Goal: Transaction & Acquisition: Download file/media

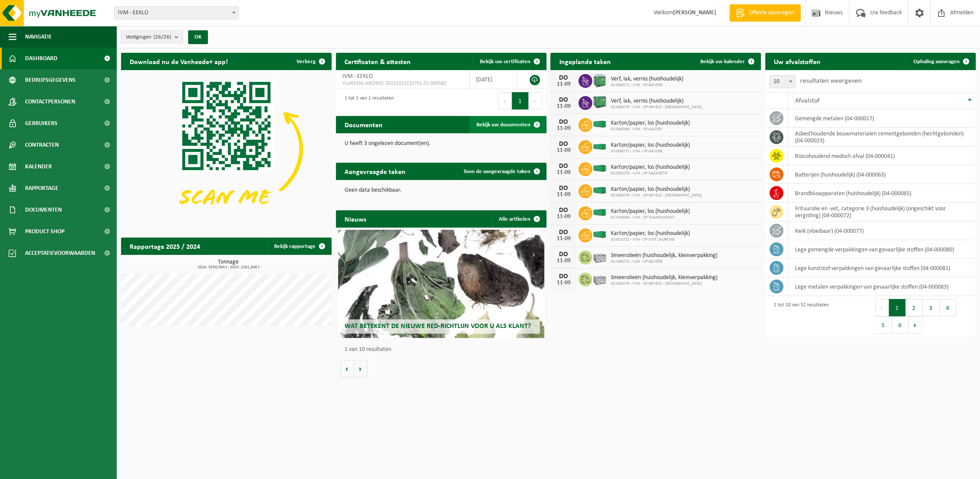
click at [501, 122] on span "Bekijk uw documenten" at bounding box center [503, 125] width 54 height 6
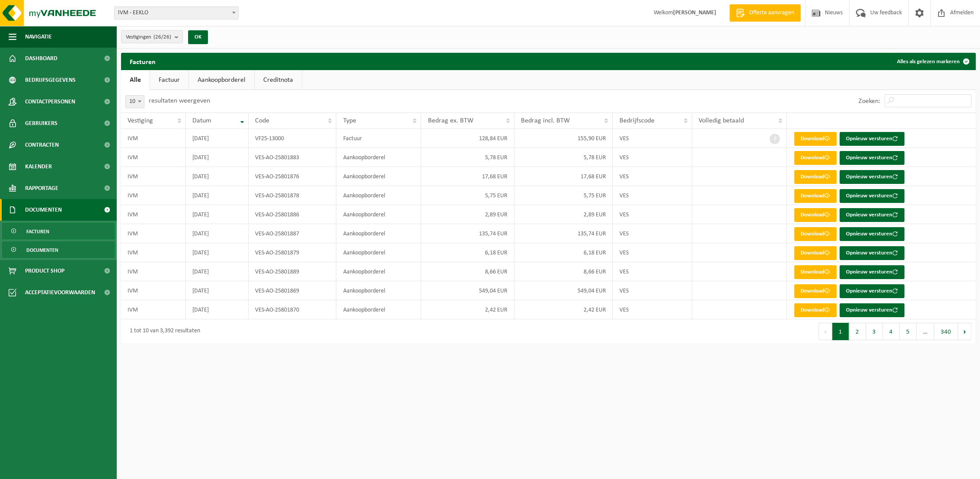
click at [37, 247] on span "Documenten" at bounding box center [42, 250] width 32 height 16
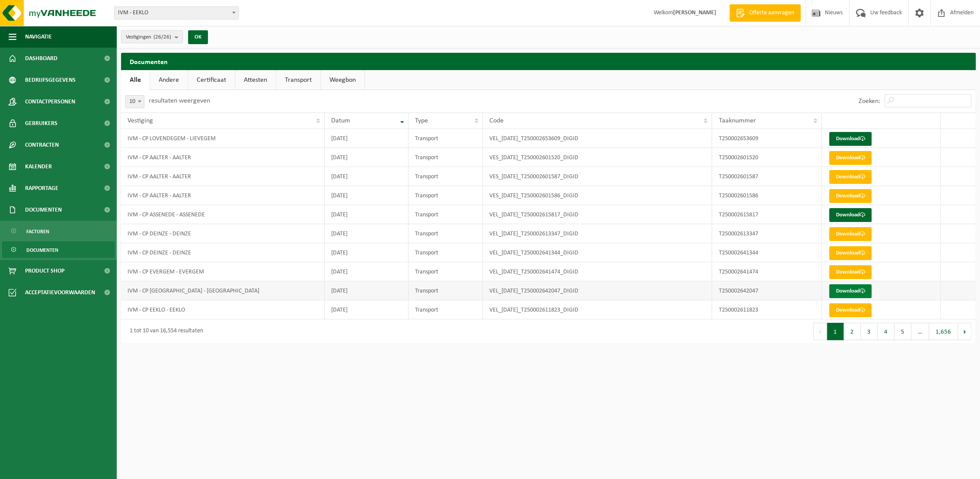
click at [855, 291] on link "Download" at bounding box center [850, 291] width 42 height 14
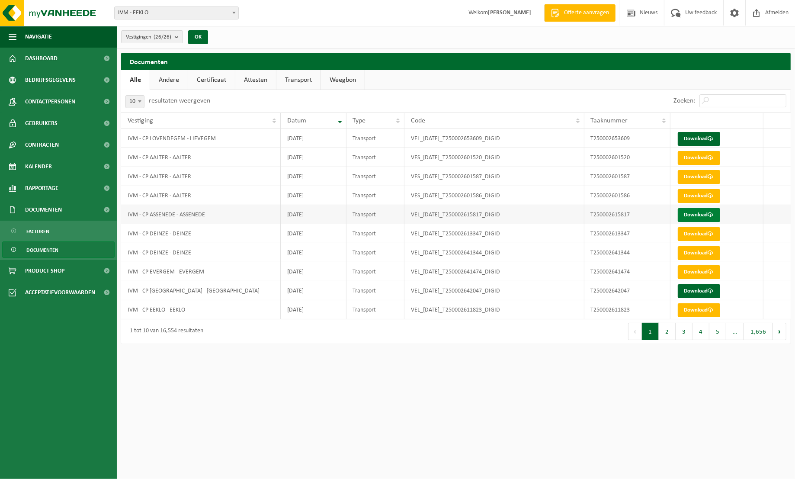
click at [694, 214] on link "Download" at bounding box center [698, 215] width 42 height 14
click at [699, 138] on link "Download" at bounding box center [698, 139] width 42 height 14
click at [37, 56] on span "Dashboard" at bounding box center [41, 59] width 32 height 22
